Goal: Task Accomplishment & Management: Manage account settings

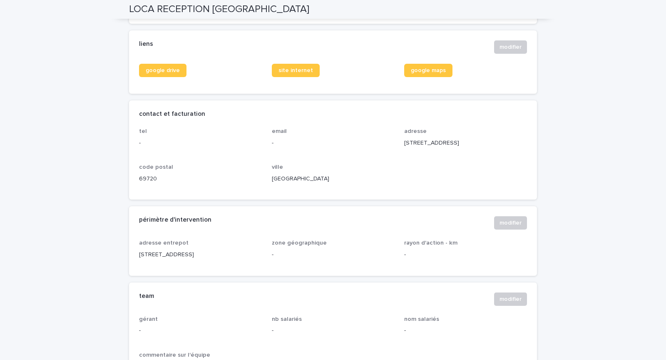
scroll to position [323, 0]
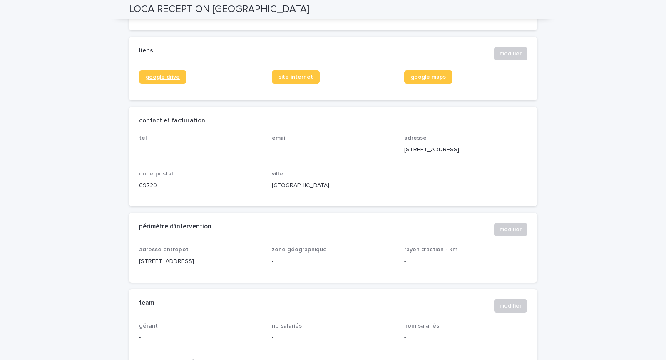
click at [169, 80] on span "google drive" at bounding box center [163, 77] width 34 height 6
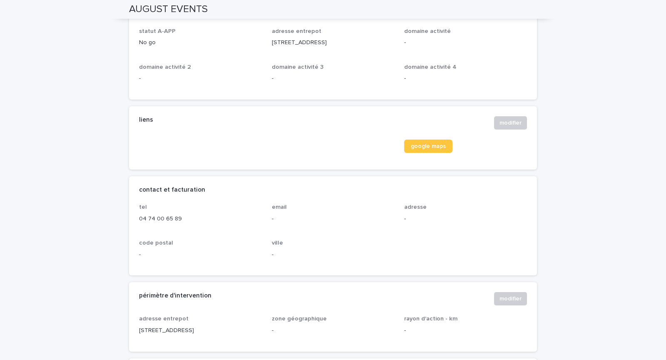
scroll to position [257, 0]
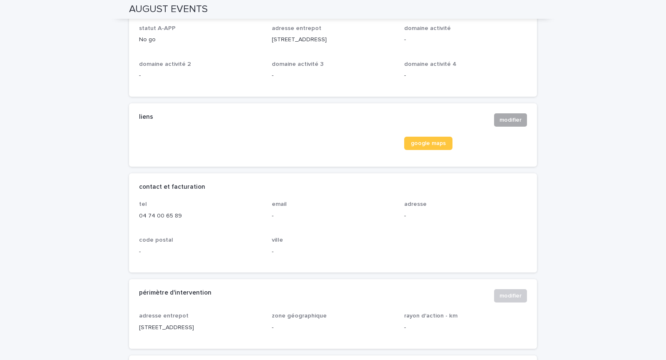
click at [511, 119] on span "modifier" at bounding box center [510, 120] width 22 height 8
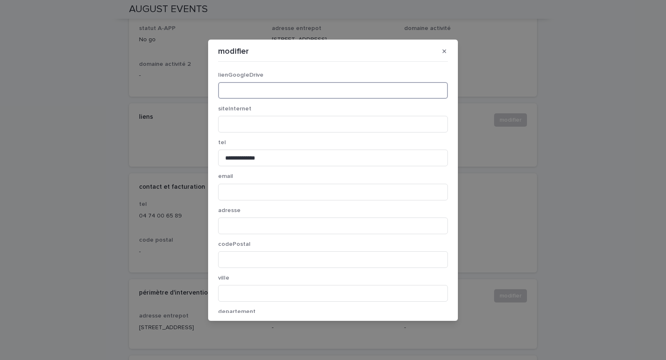
click at [285, 92] on input at bounding box center [333, 90] width 230 height 17
paste input "**********"
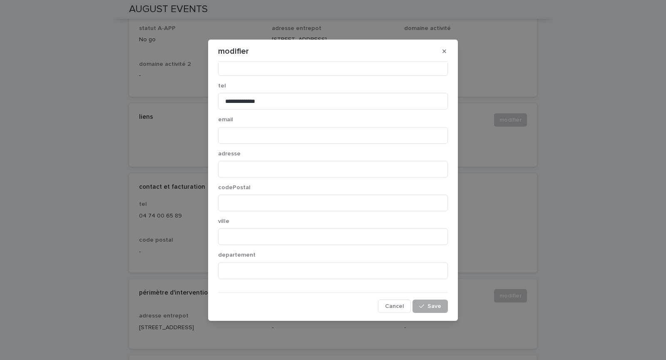
type input "**********"
click at [429, 304] on span "Save" at bounding box center [434, 306] width 14 height 6
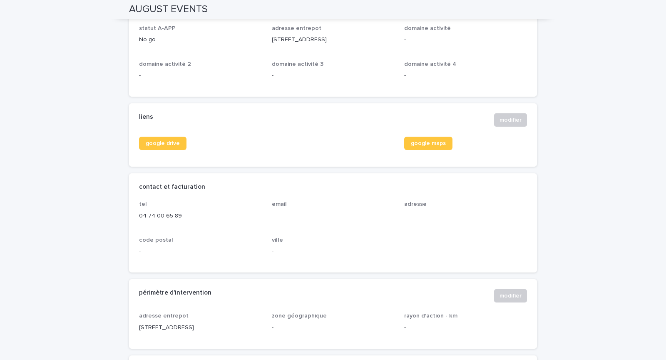
scroll to position [0, 0]
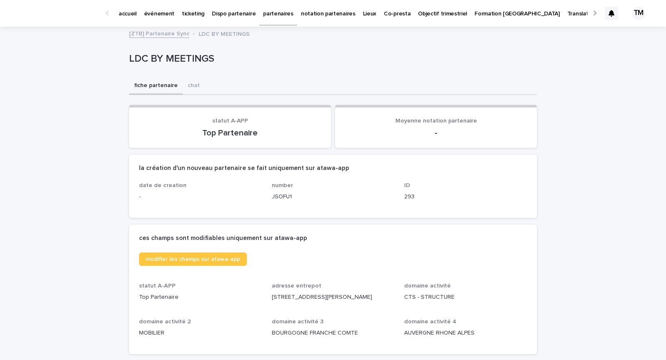
scroll to position [119, 0]
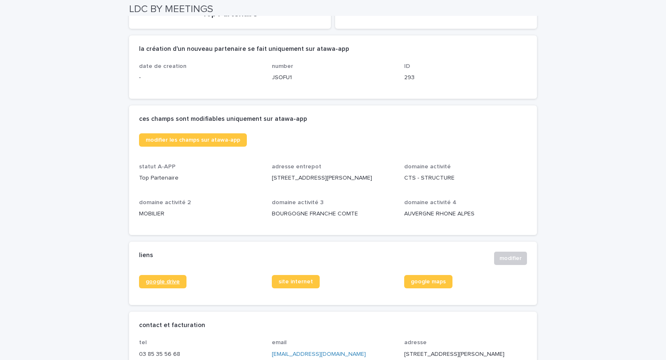
click at [167, 284] on span "google drive" at bounding box center [163, 281] width 34 height 6
